Goal: Task Accomplishment & Management: Complete application form

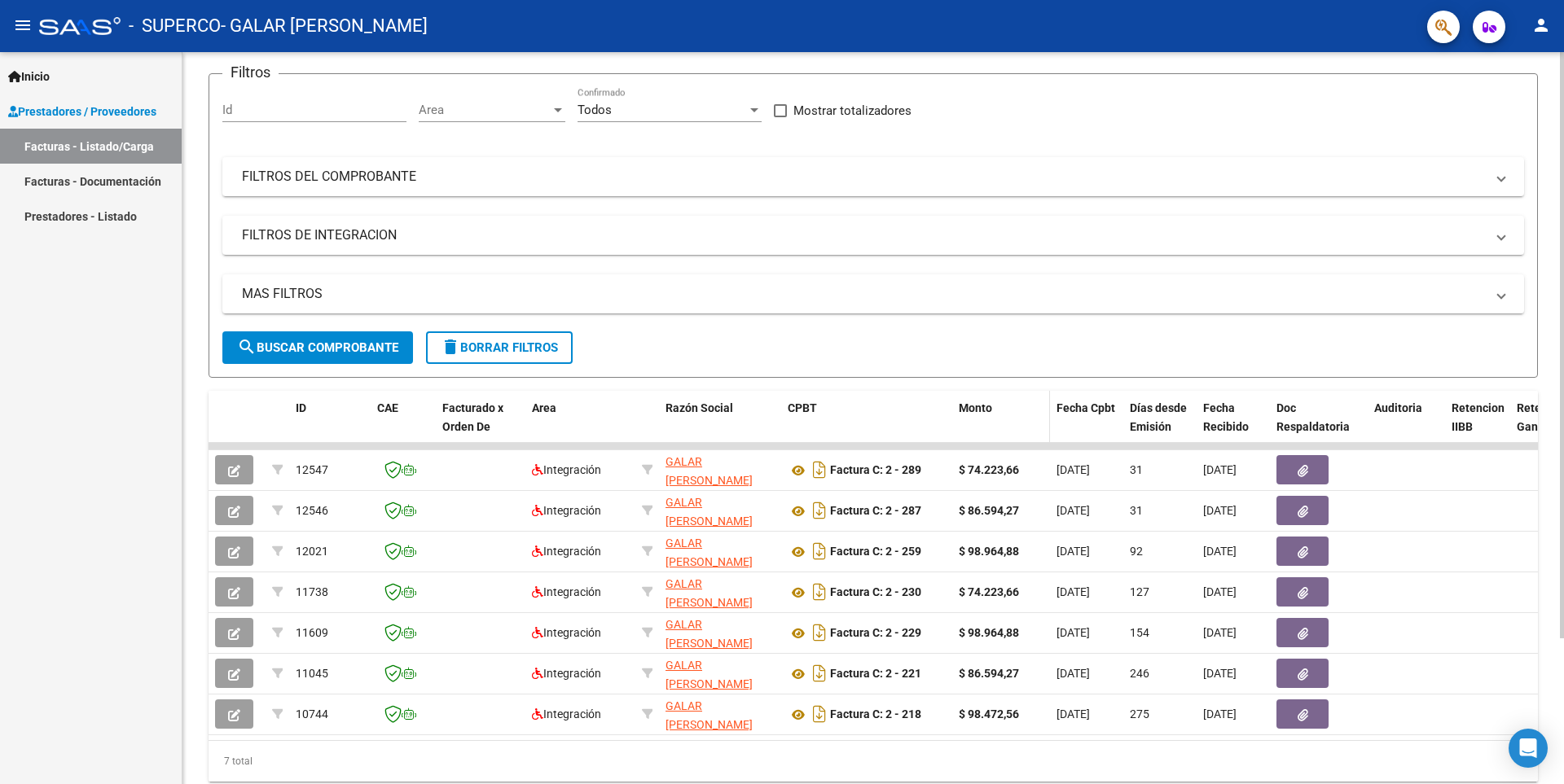
scroll to position [163, 0]
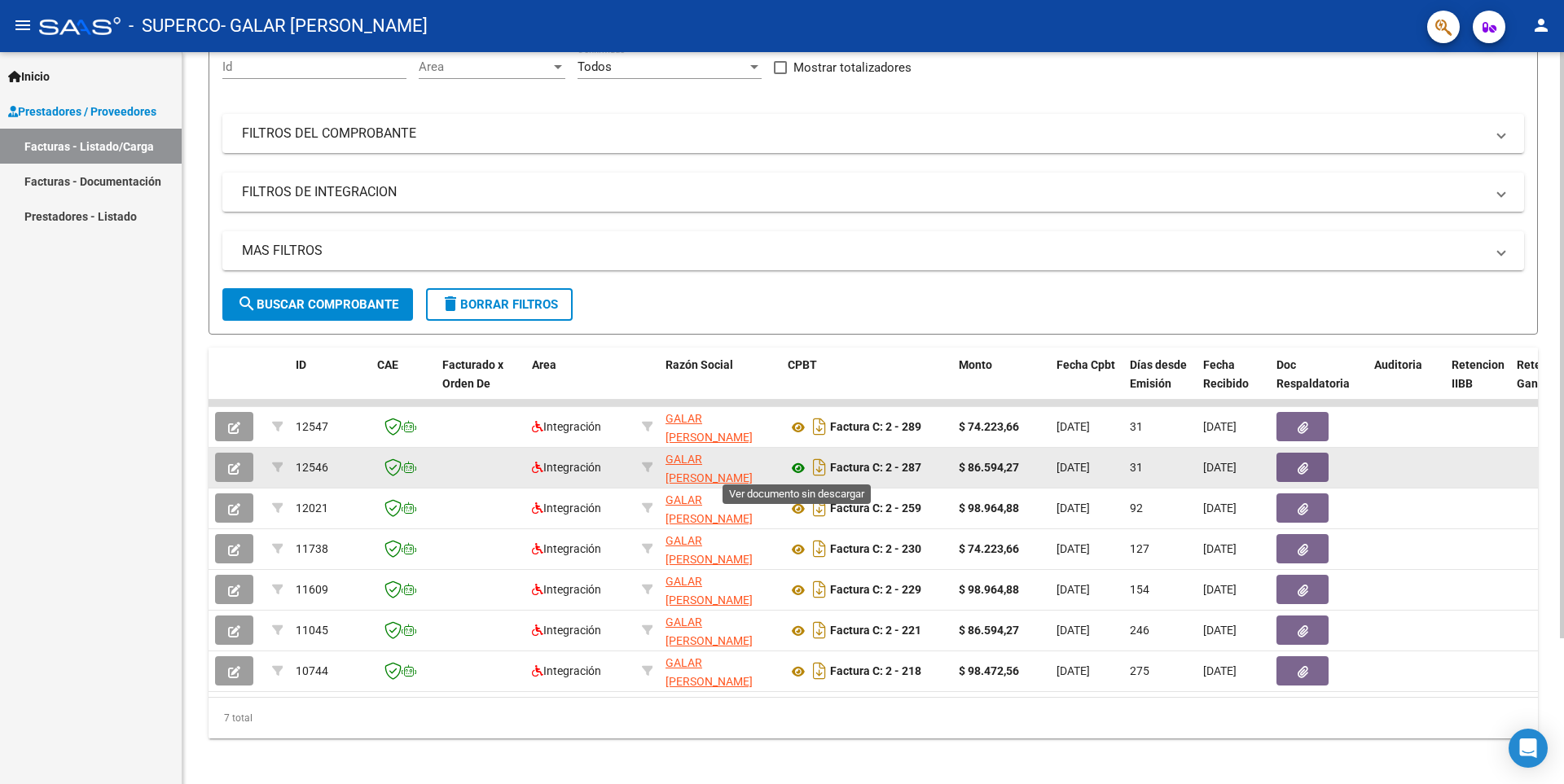
click at [795, 467] on icon at bounding box center [798, 468] width 21 height 20
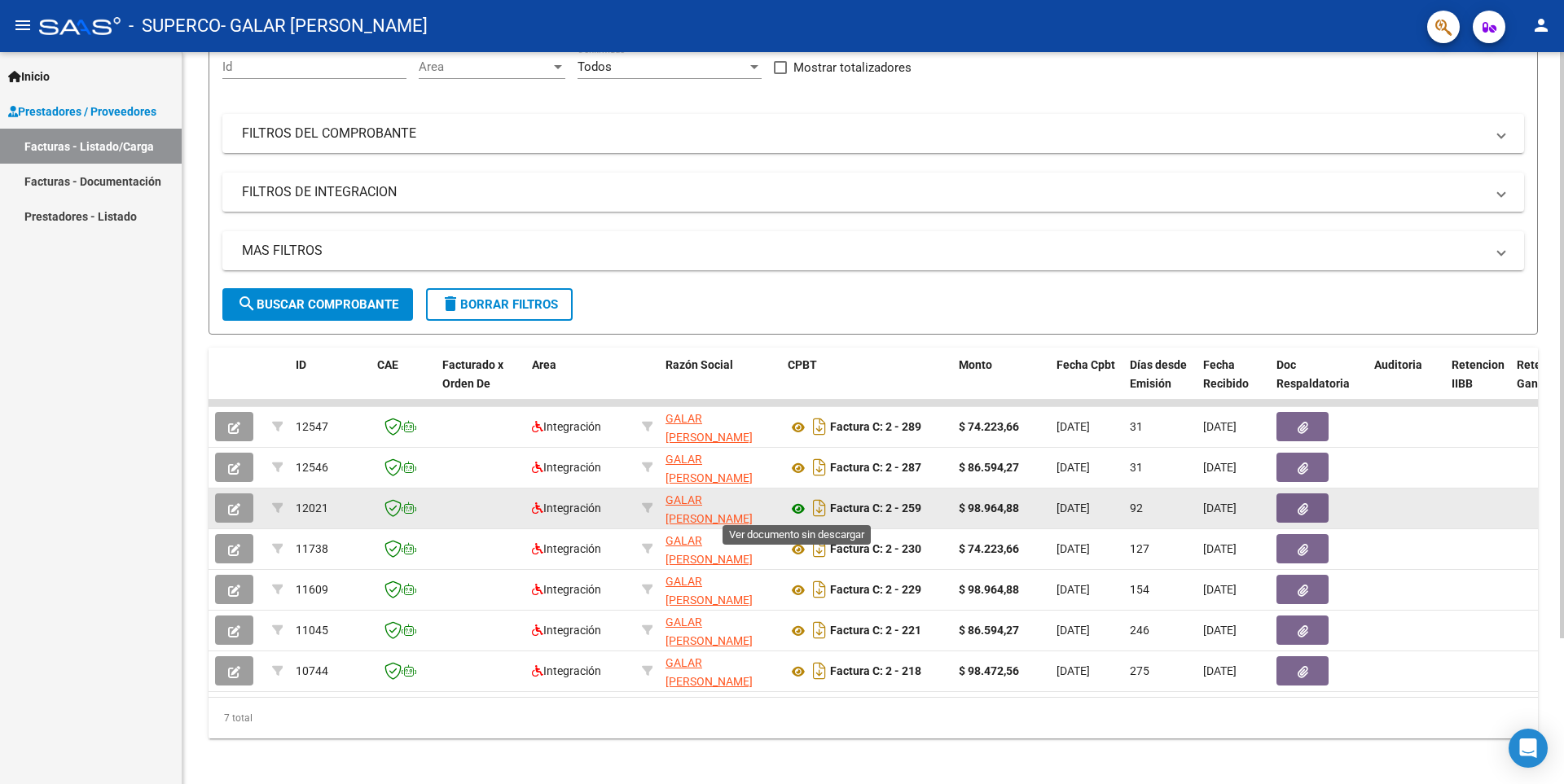
click at [802, 512] on icon at bounding box center [798, 508] width 21 height 20
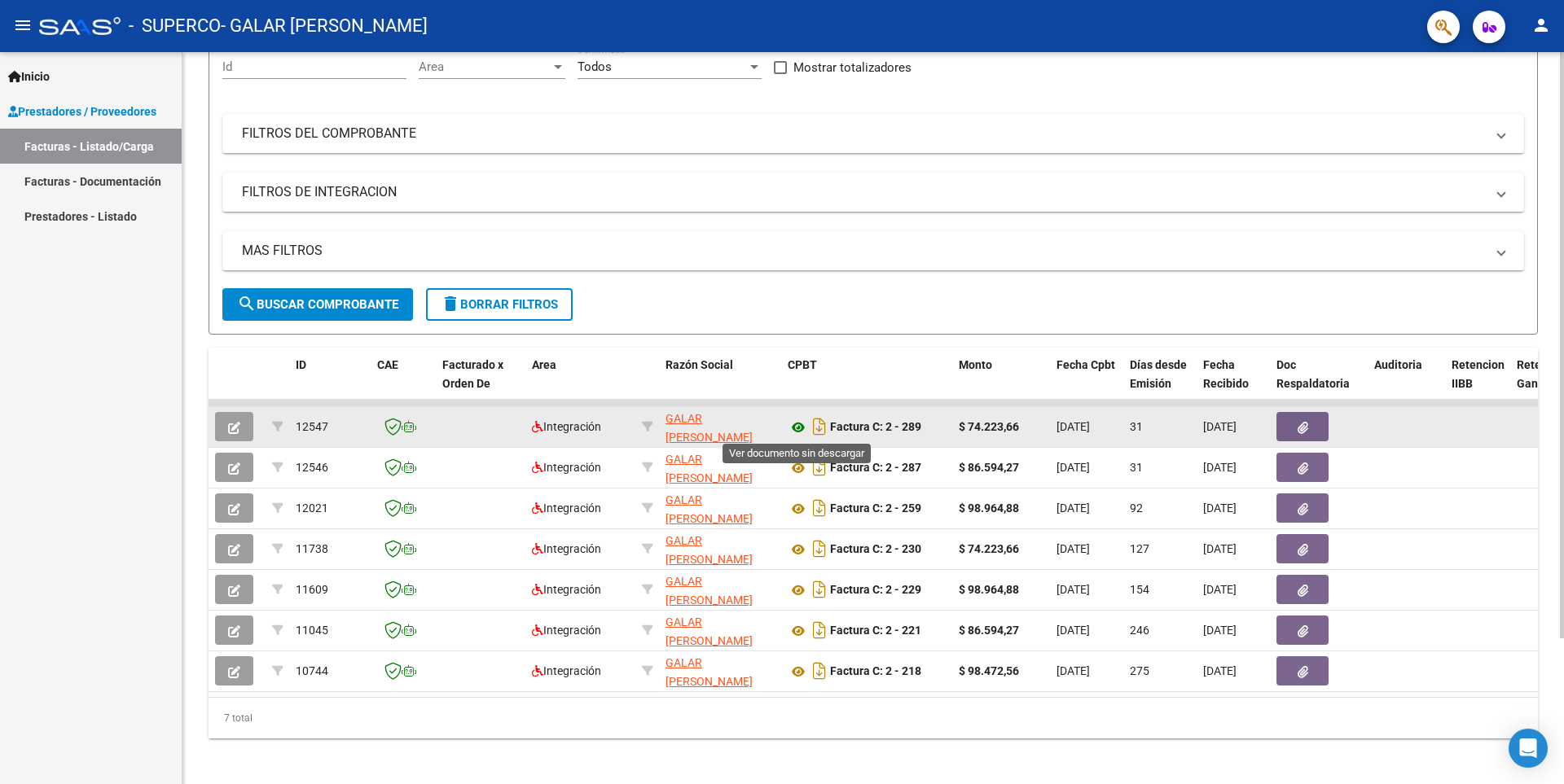
click at [800, 421] on icon at bounding box center [798, 427] width 21 height 20
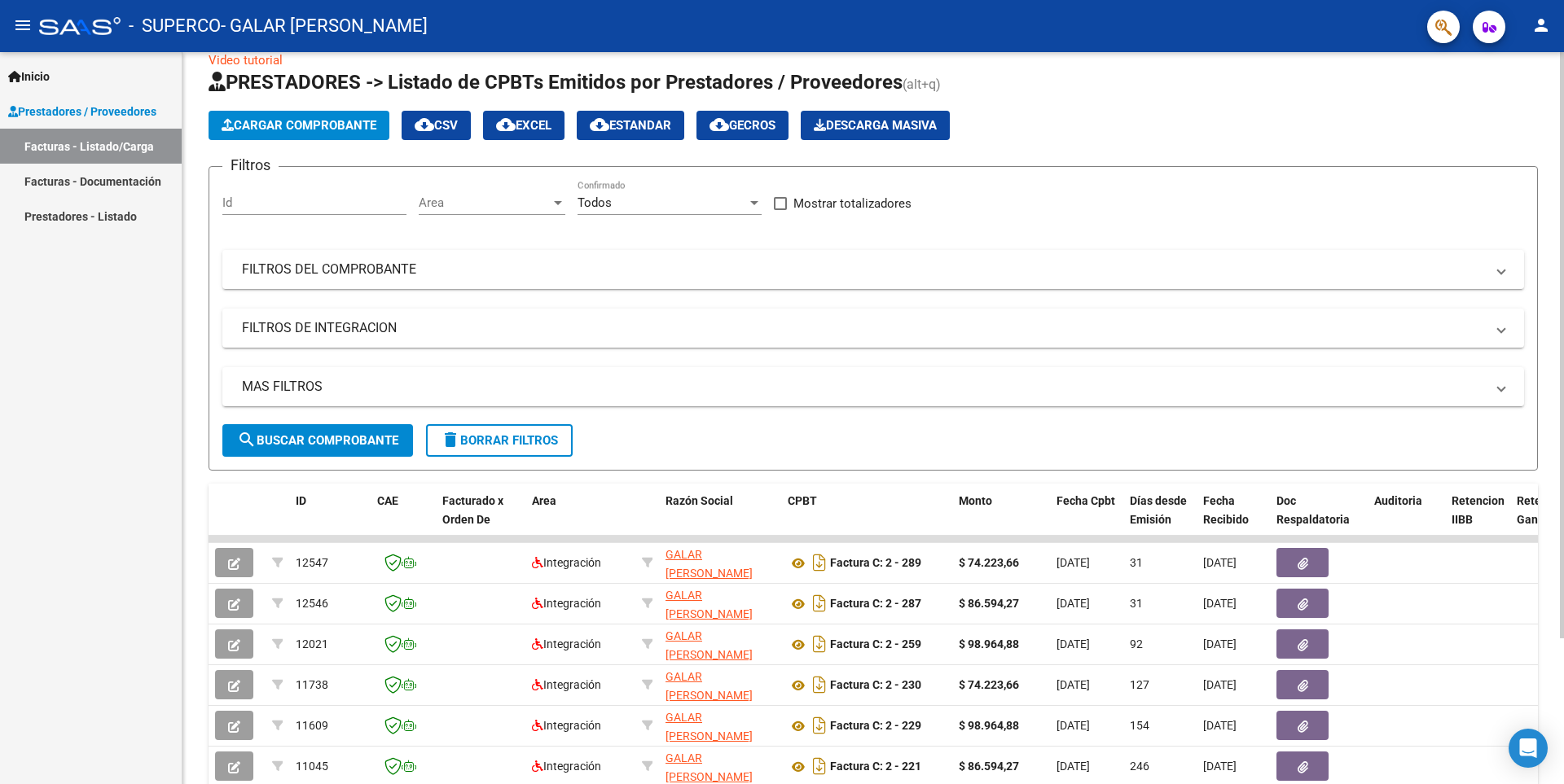
scroll to position [0, 0]
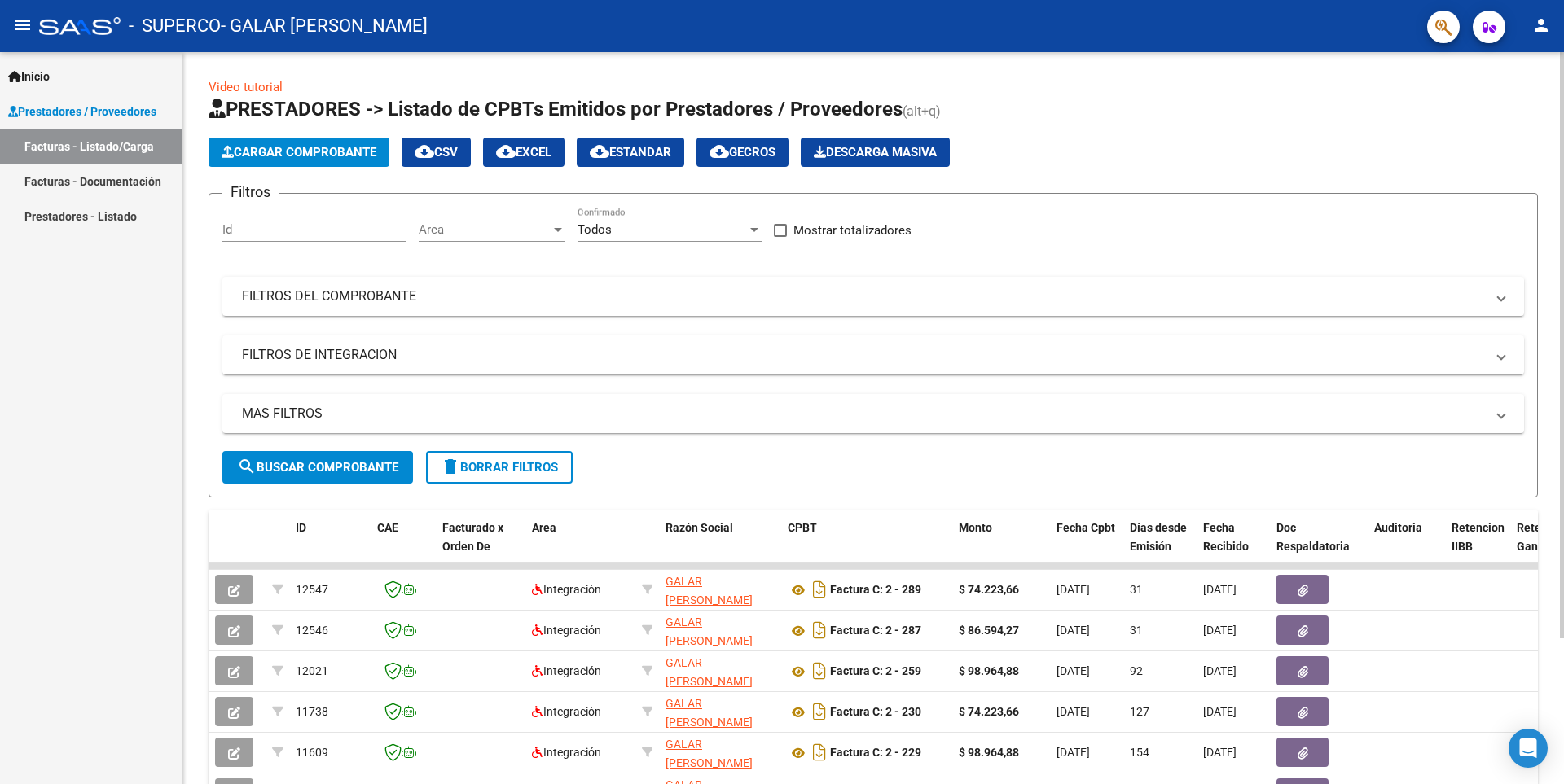
click at [335, 161] on button "Cargar Comprobante" at bounding box center [298, 152] width 181 height 29
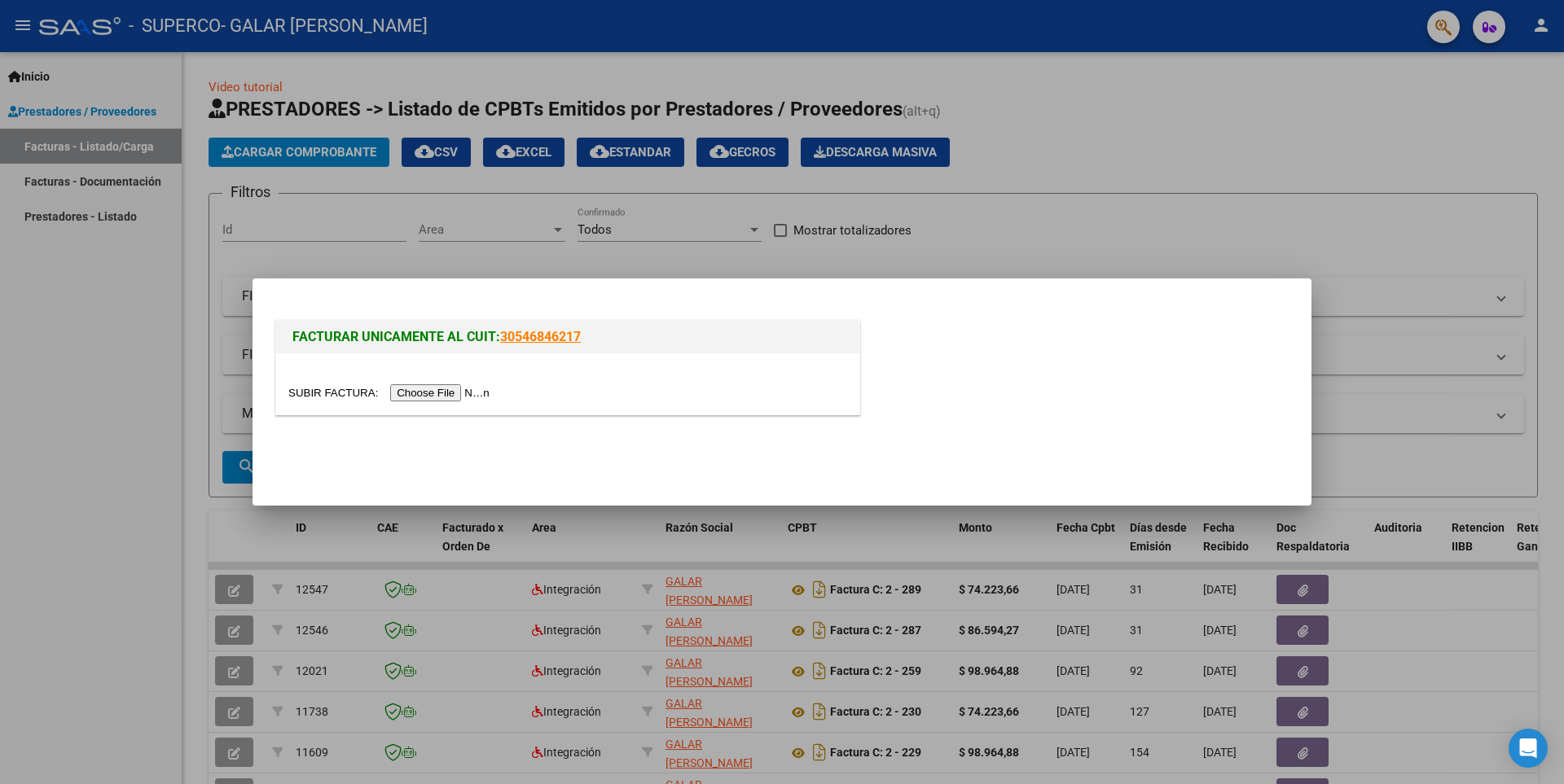
click at [476, 398] on input "file" at bounding box center [391, 392] width 206 height 17
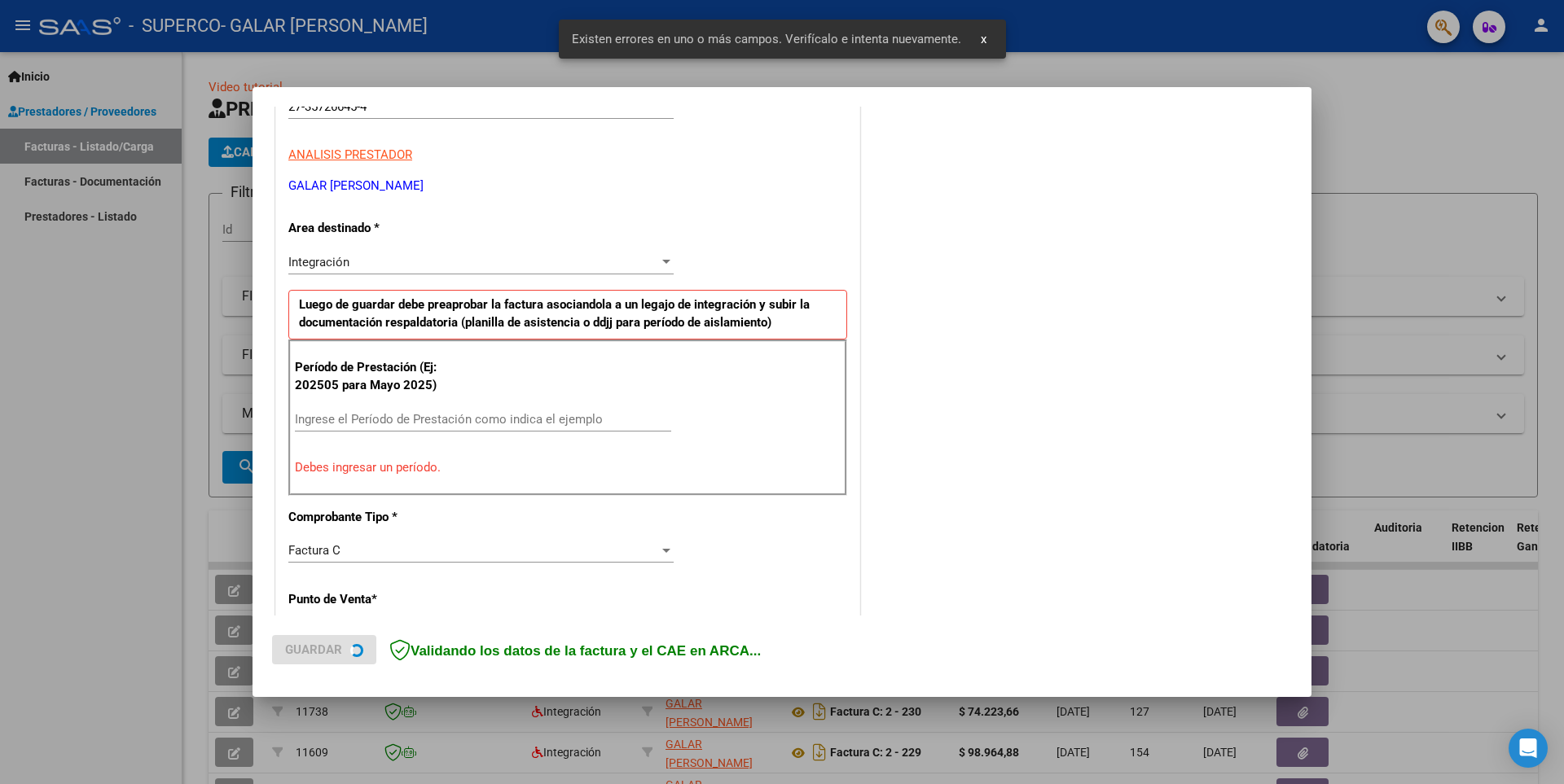
scroll to position [281, 0]
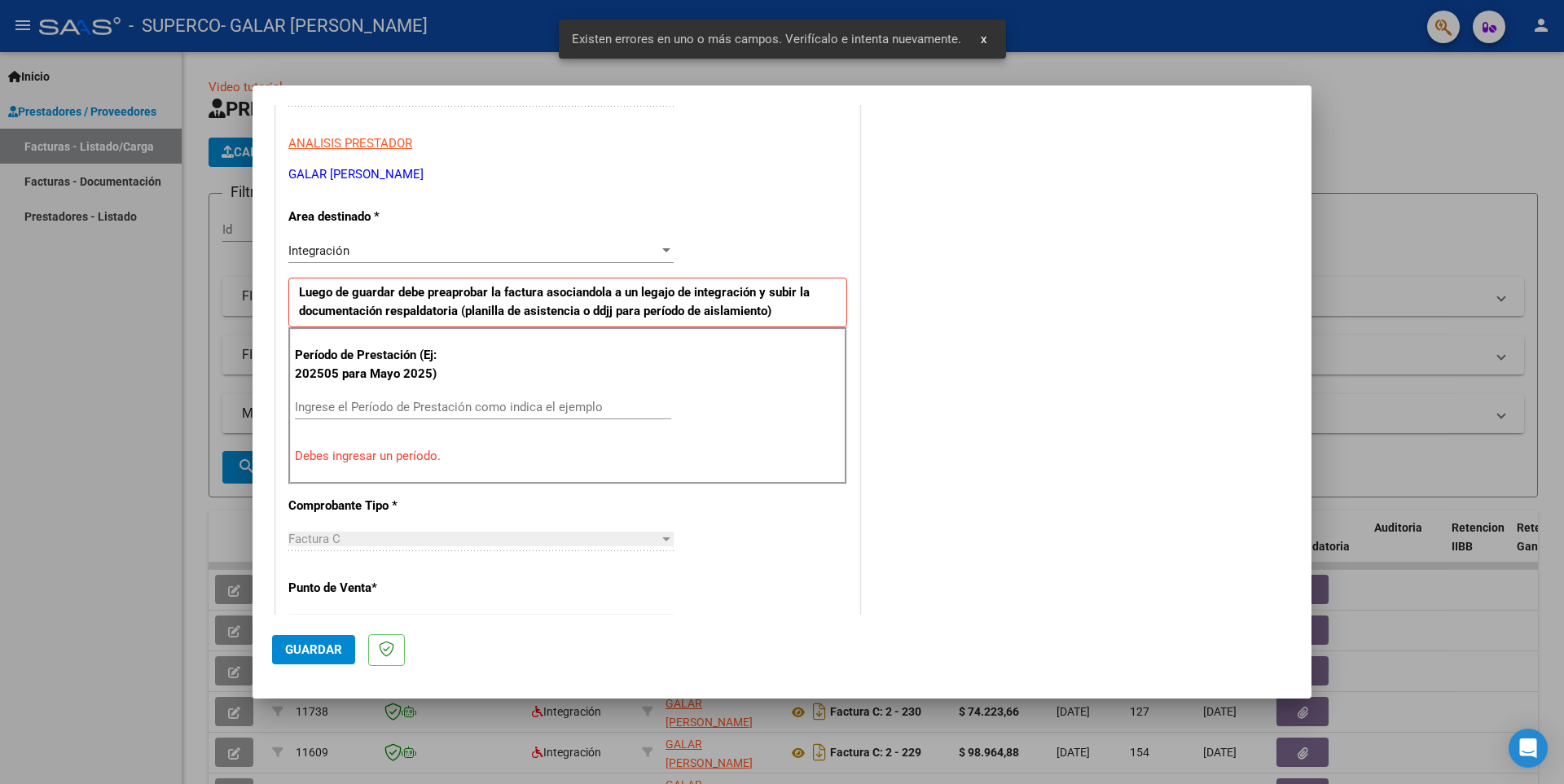
click at [369, 406] on input "Ingrese el Período de Prestación como indica el ejemplo" at bounding box center [483, 408] width 377 height 15
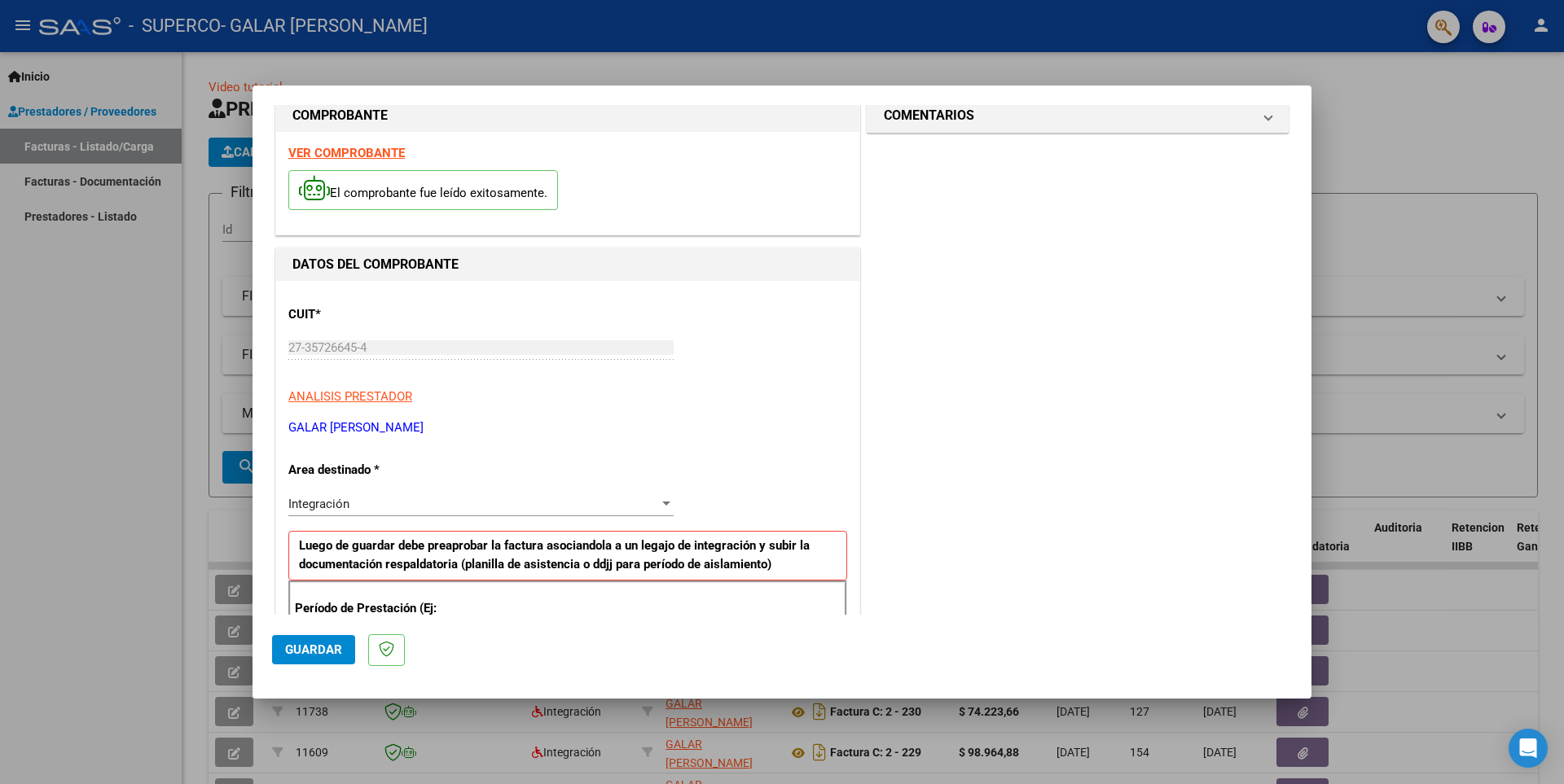
scroll to position [0, 0]
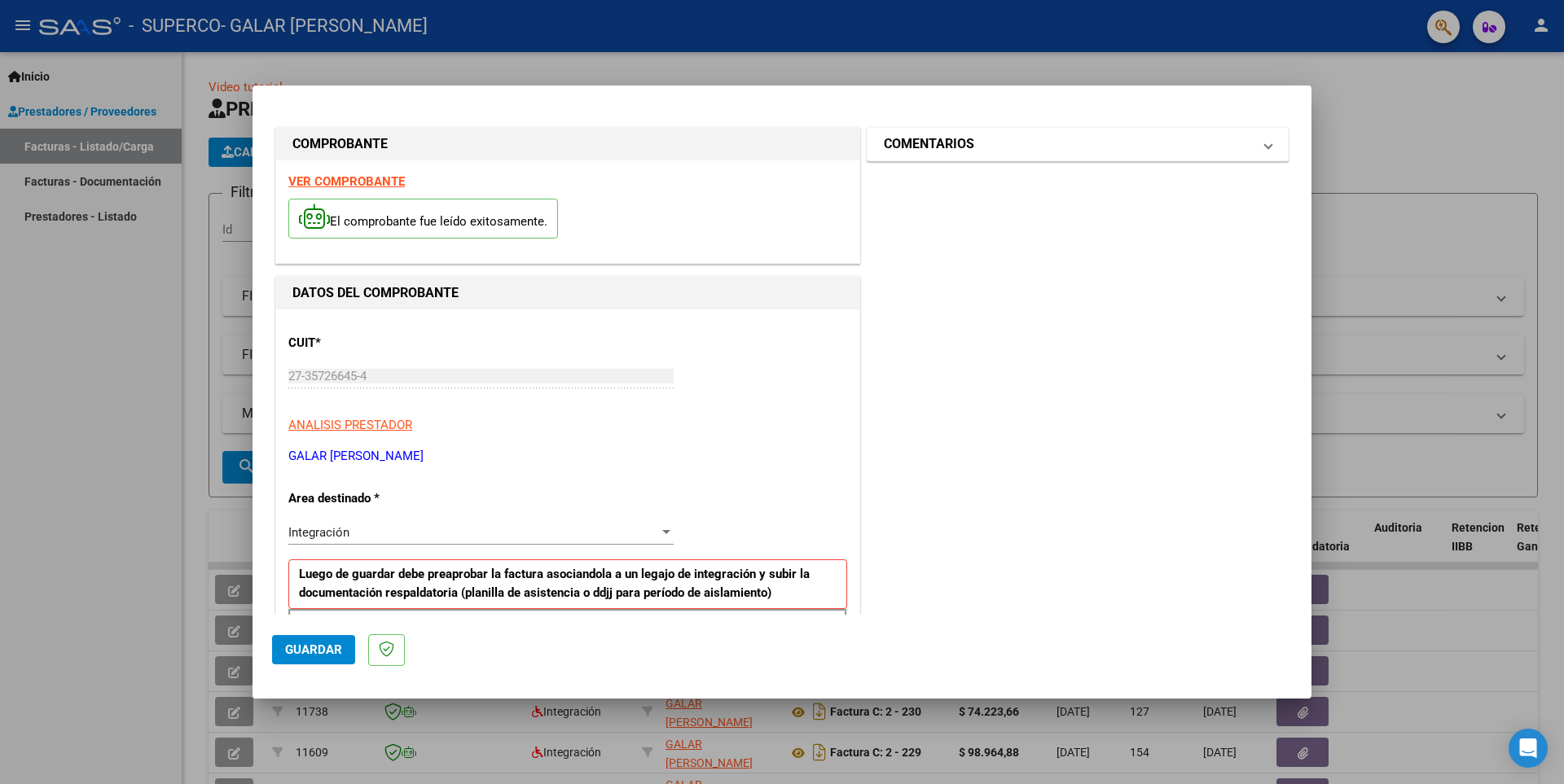
type input "202508"
click at [971, 136] on mat-panel-title "COMENTARIOS" at bounding box center [1068, 144] width 368 height 20
click at [318, 639] on button "Guardar" at bounding box center [314, 649] width 83 height 29
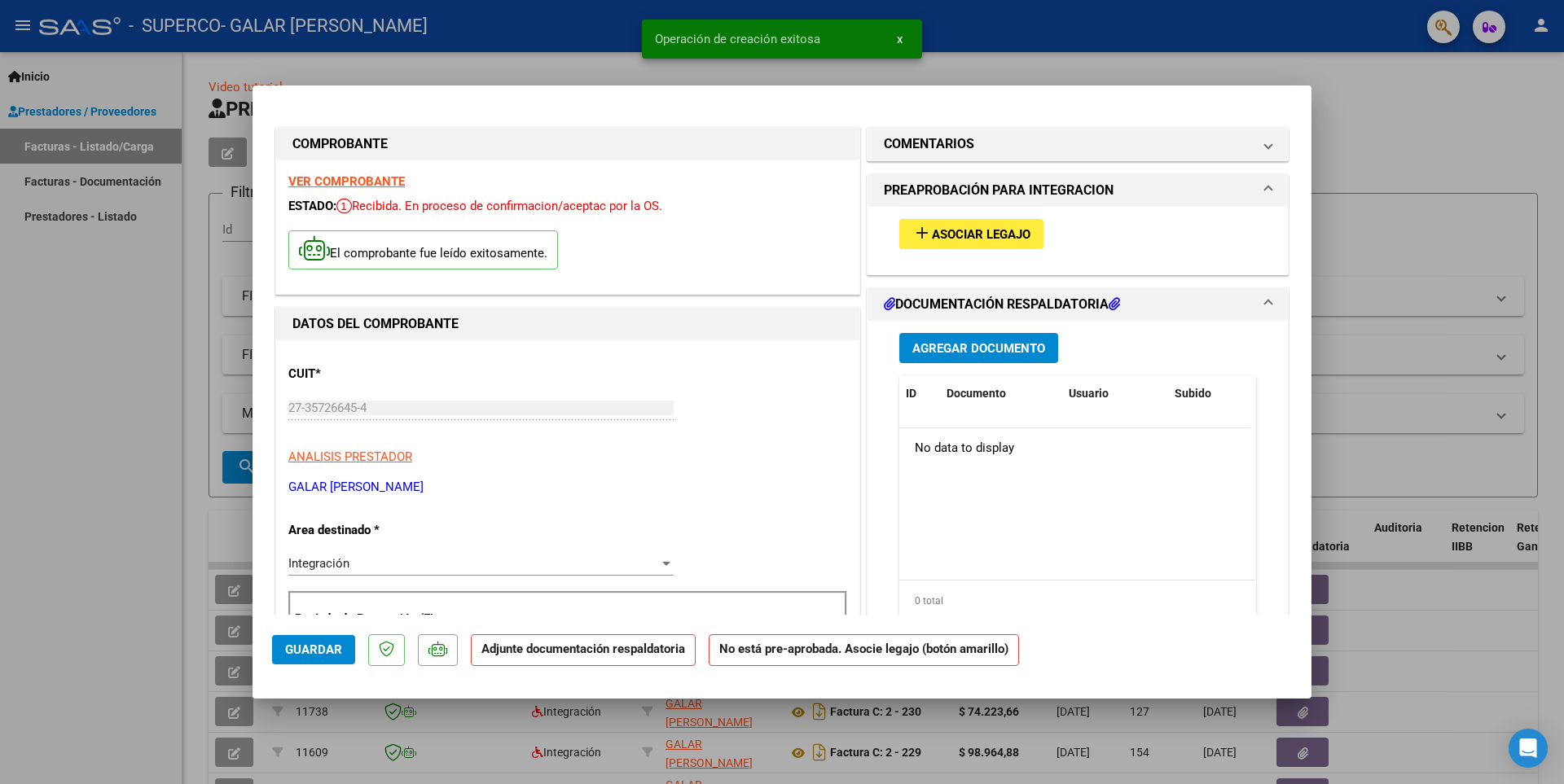
click at [958, 211] on div "add Asociar Legajo" at bounding box center [1077, 234] width 381 height 55
click at [945, 227] on span "add Asociar Legajo" at bounding box center [971, 234] width 118 height 15
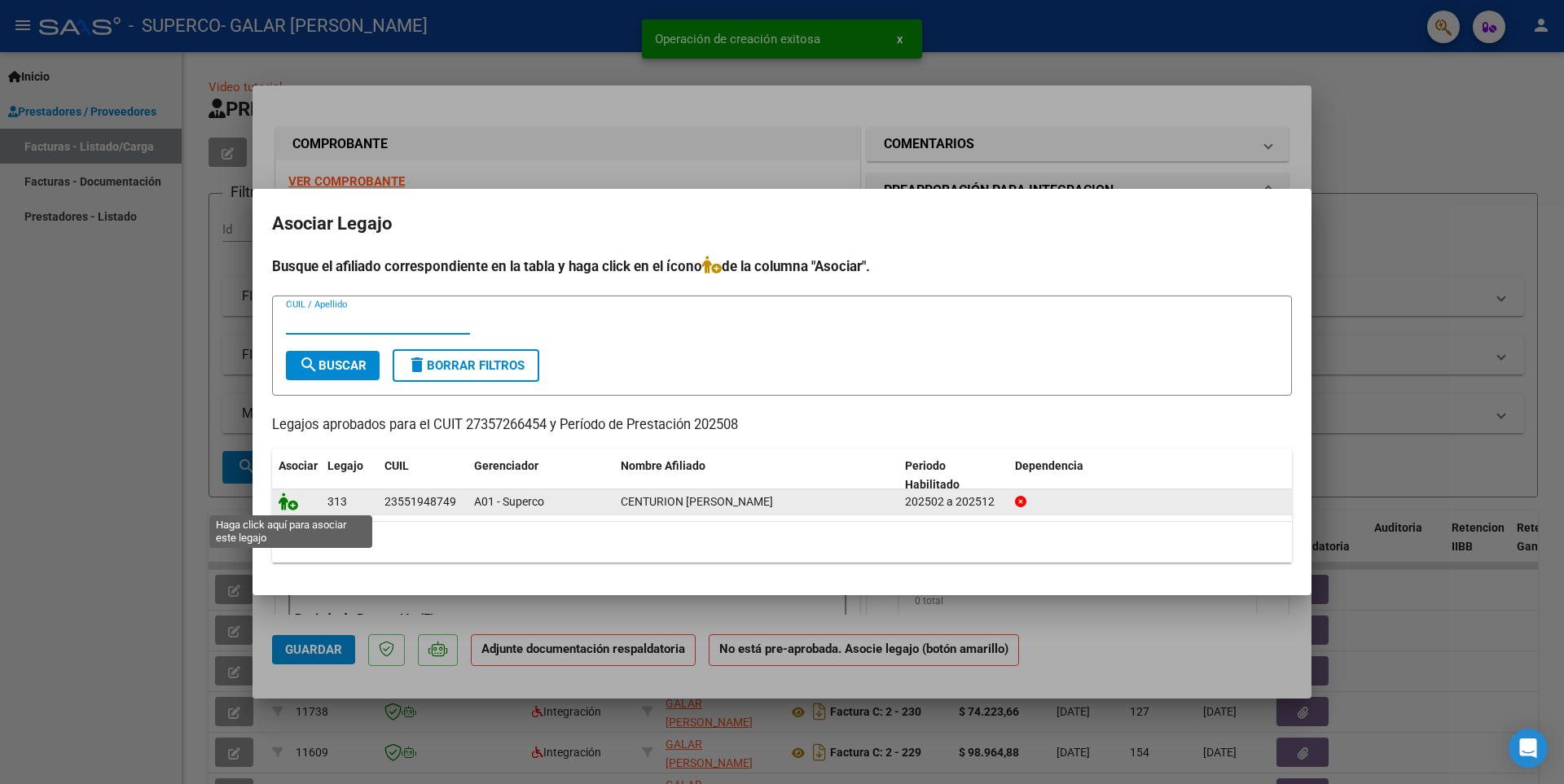
click at [293, 503] on icon at bounding box center [288, 501] width 20 height 18
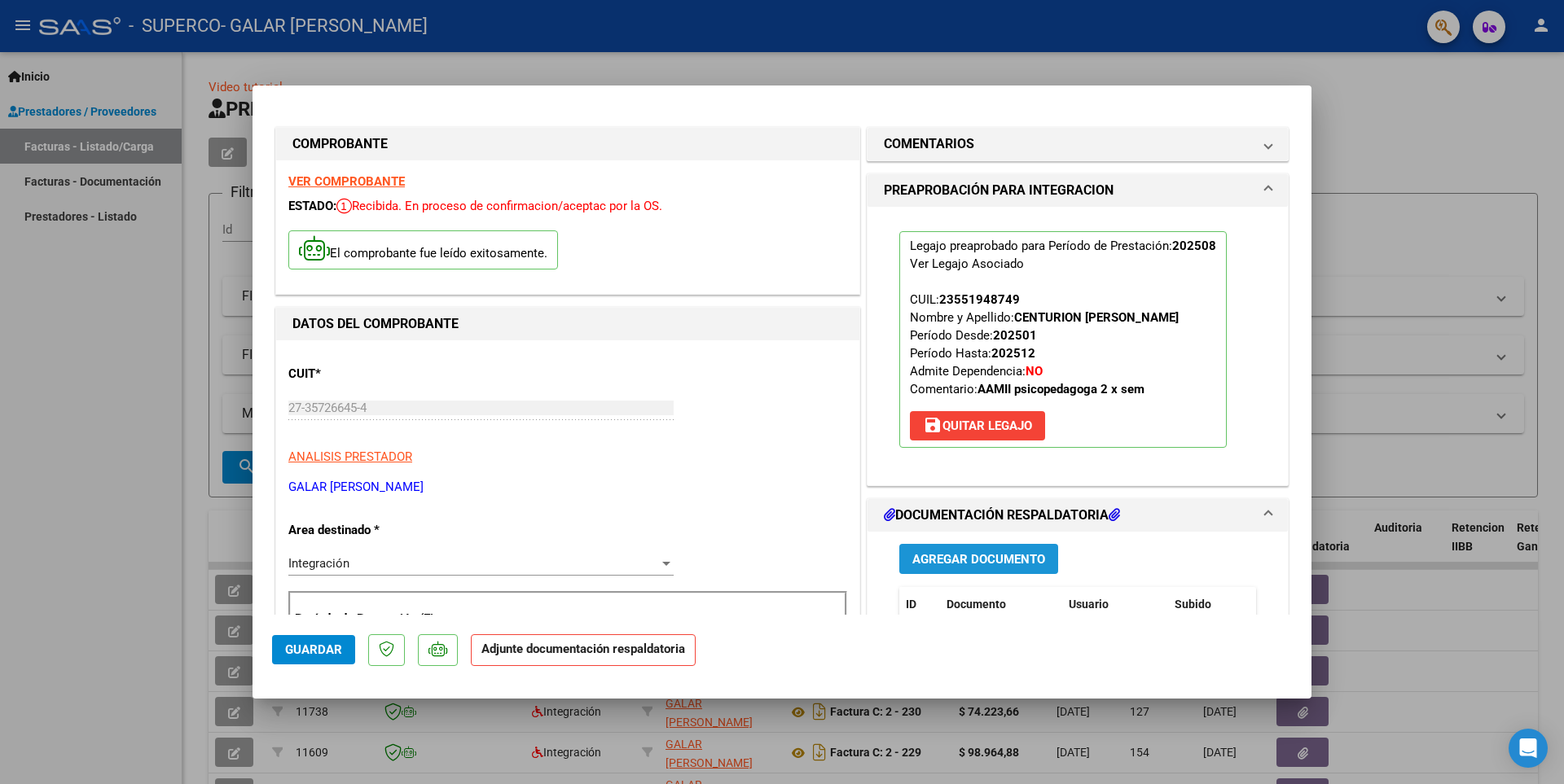
click at [988, 566] on span "Agregar Documento" at bounding box center [978, 560] width 133 height 15
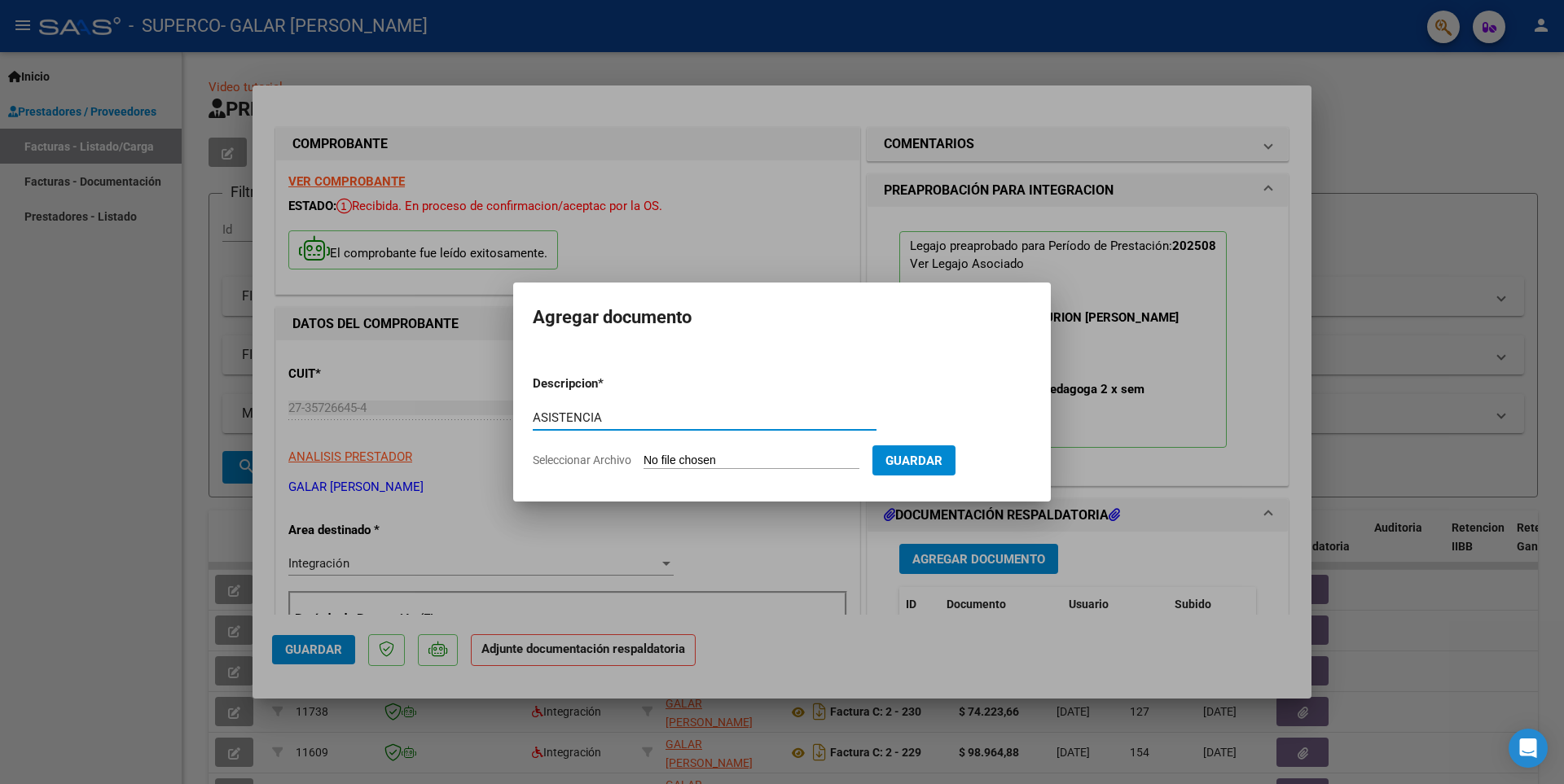
type input "ASISTENCIA"
click at [701, 455] on input "Seleccionar Archivo" at bounding box center [750, 461] width 216 height 15
type input "C:\fakepath\Centu Agosto.pdf"
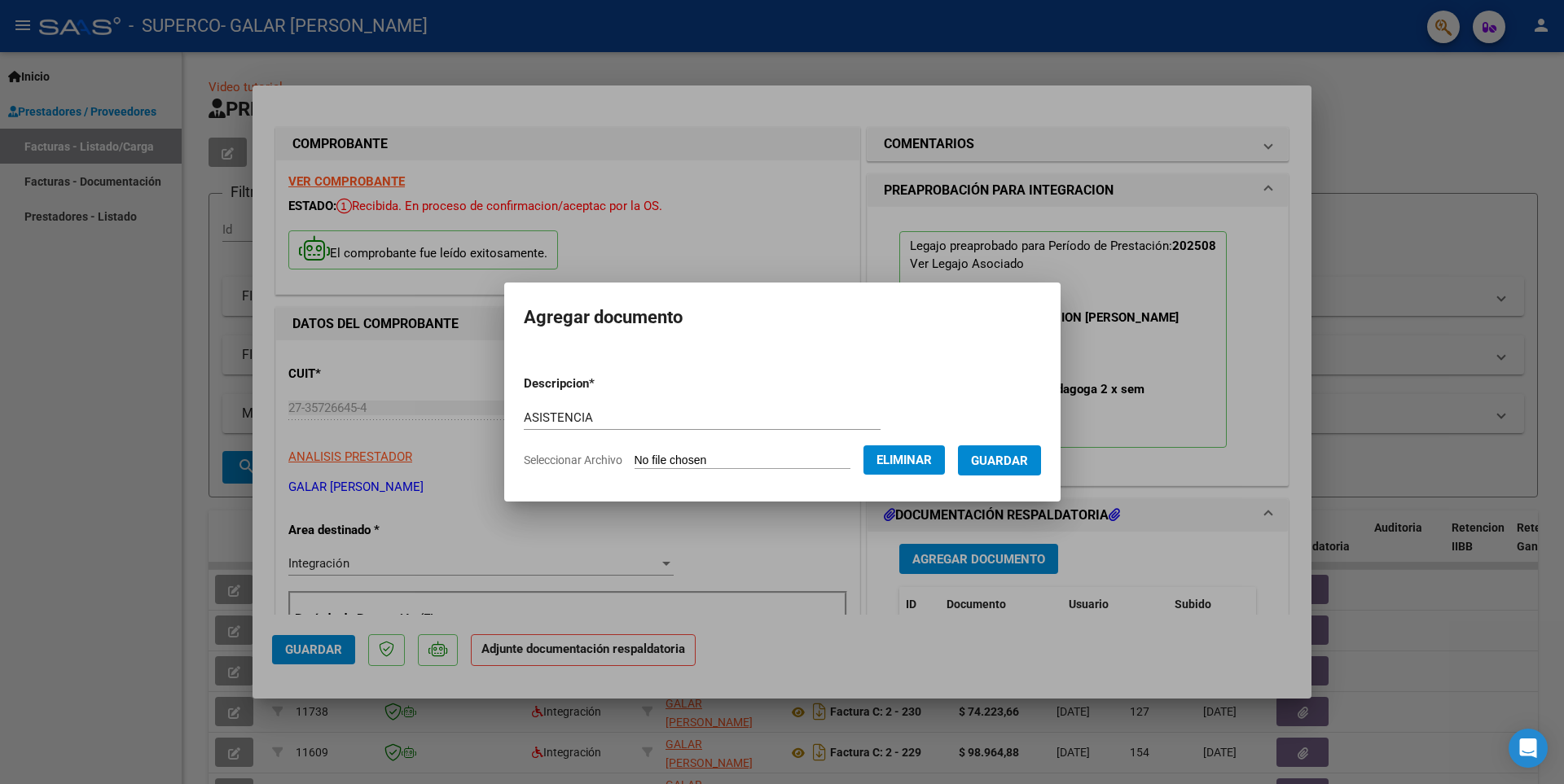
click at [1021, 456] on span "Guardar" at bounding box center [999, 461] width 57 height 15
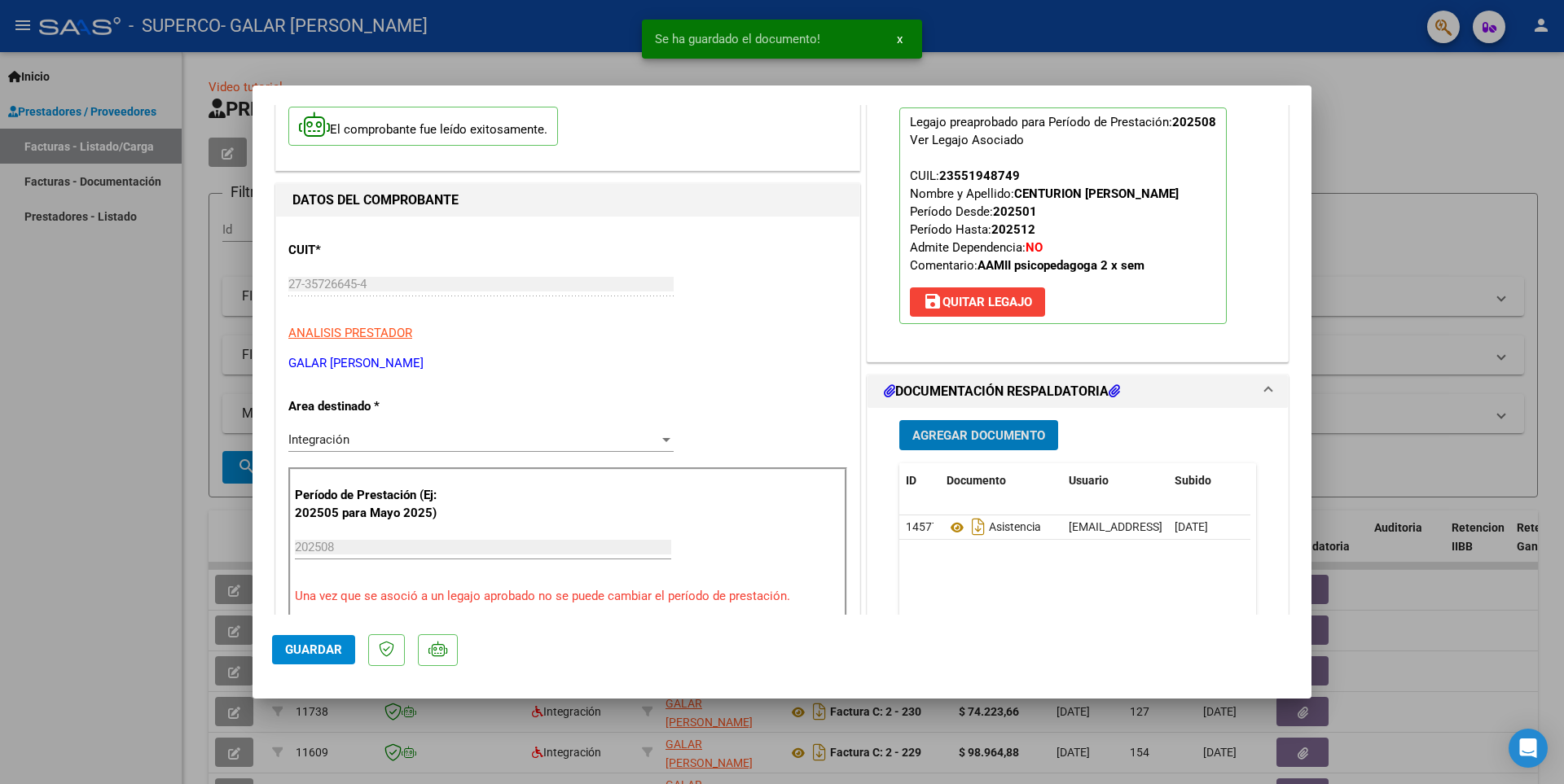
scroll to position [326, 0]
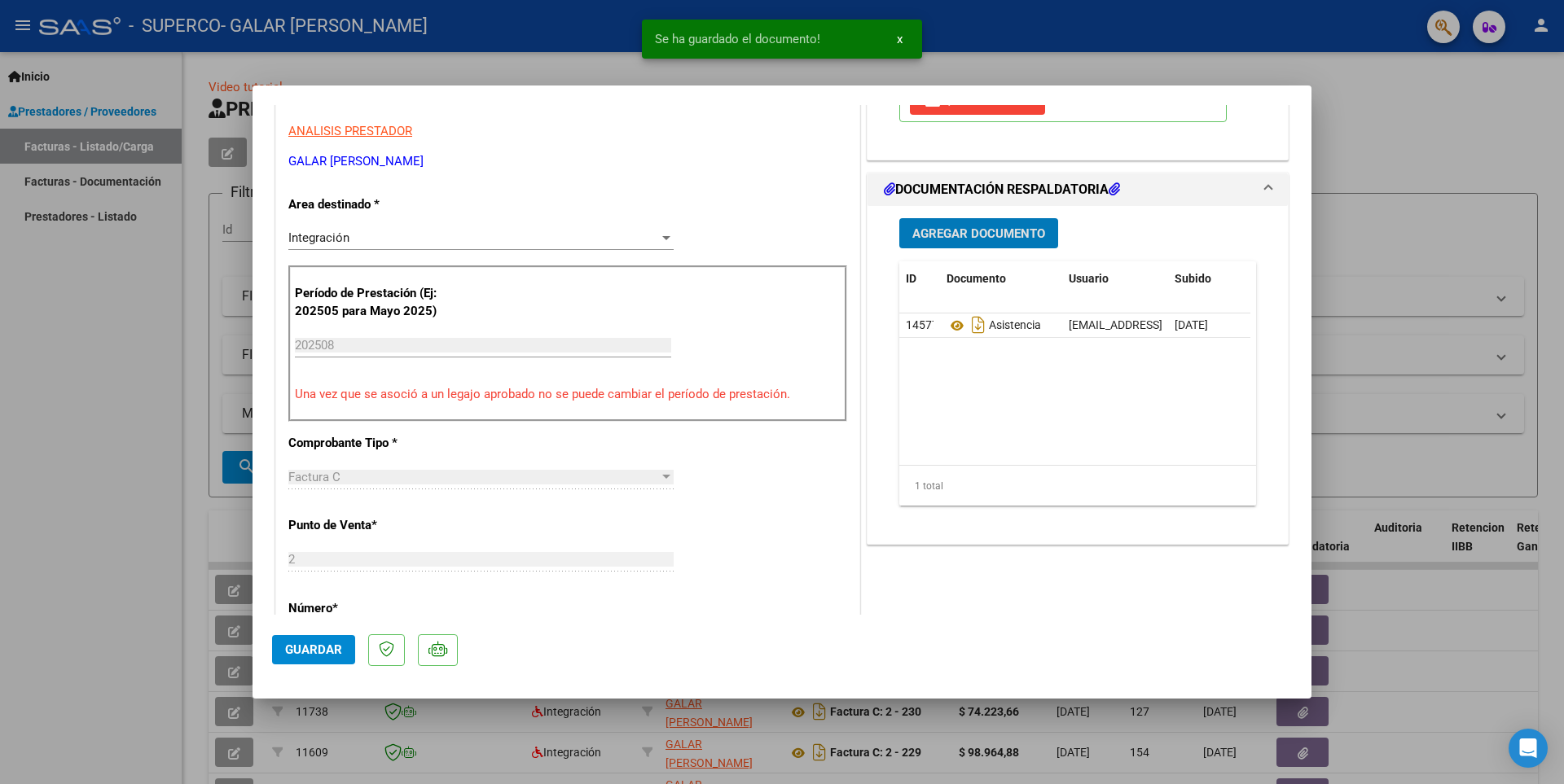
click at [308, 648] on span "Guardar" at bounding box center [314, 650] width 57 height 15
